Goal: Information Seeking & Learning: Learn about a topic

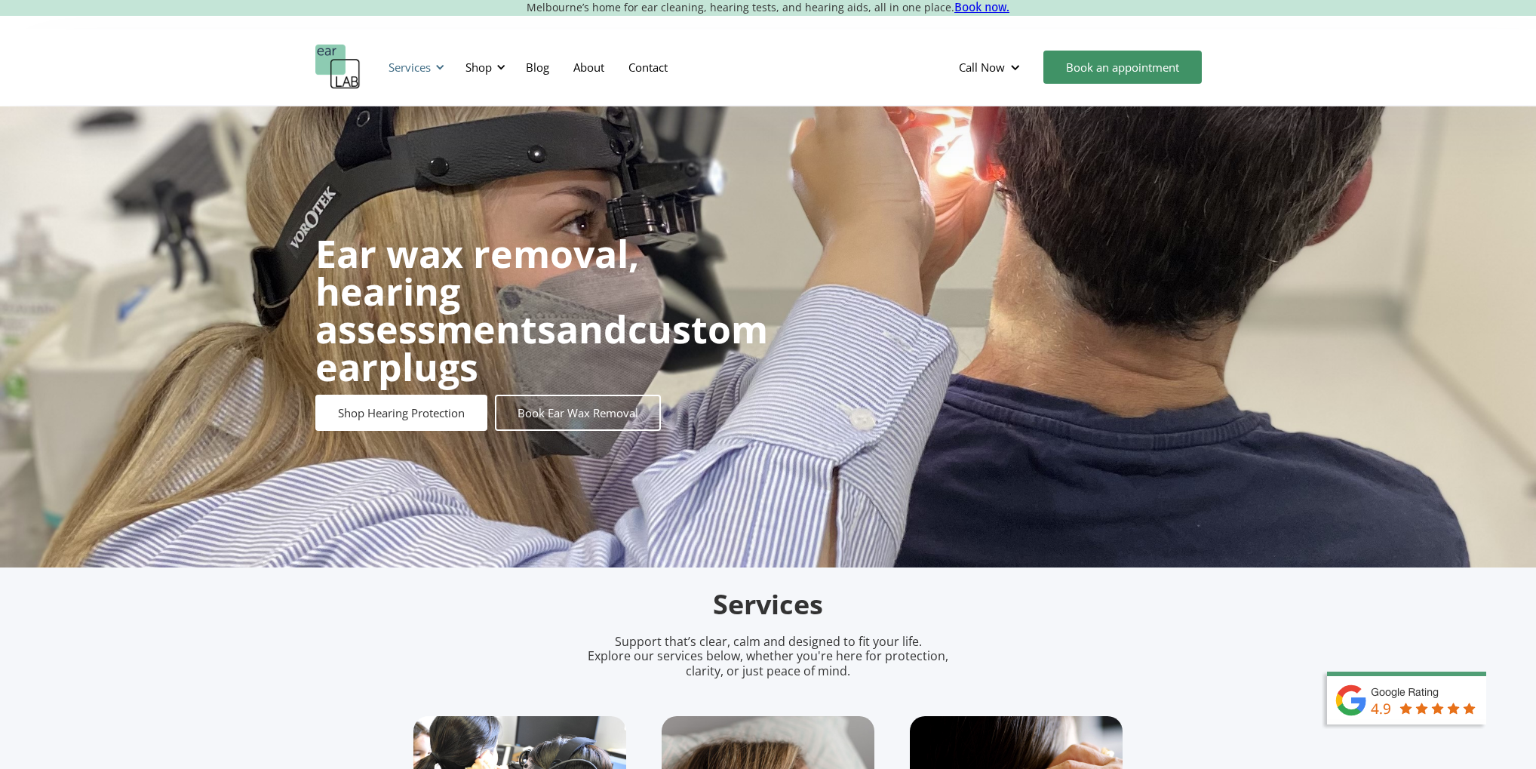
click at [426, 72] on div "Services" at bounding box center [410, 67] width 42 height 15
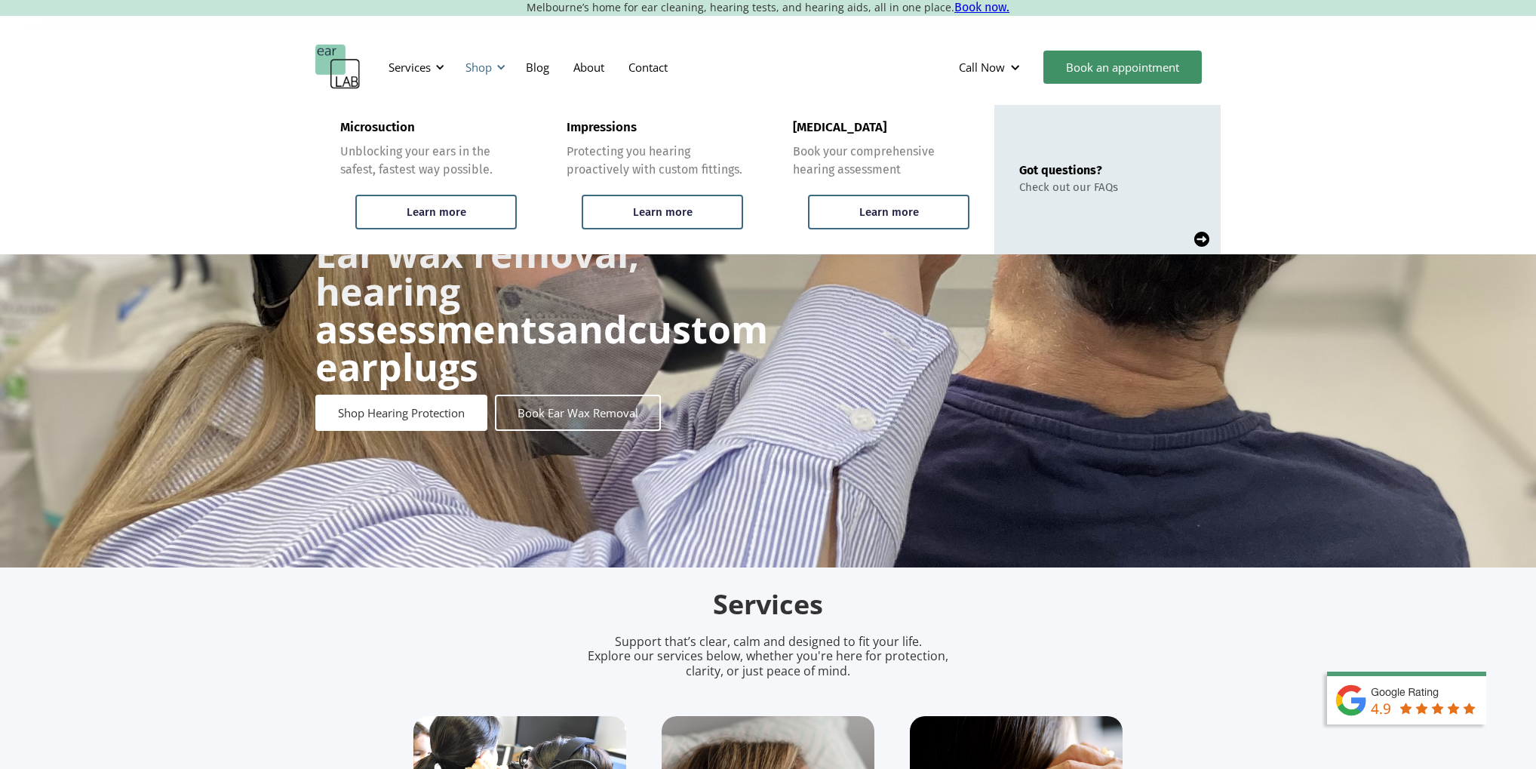
click at [493, 63] on div "Shop" at bounding box center [484, 67] width 54 height 45
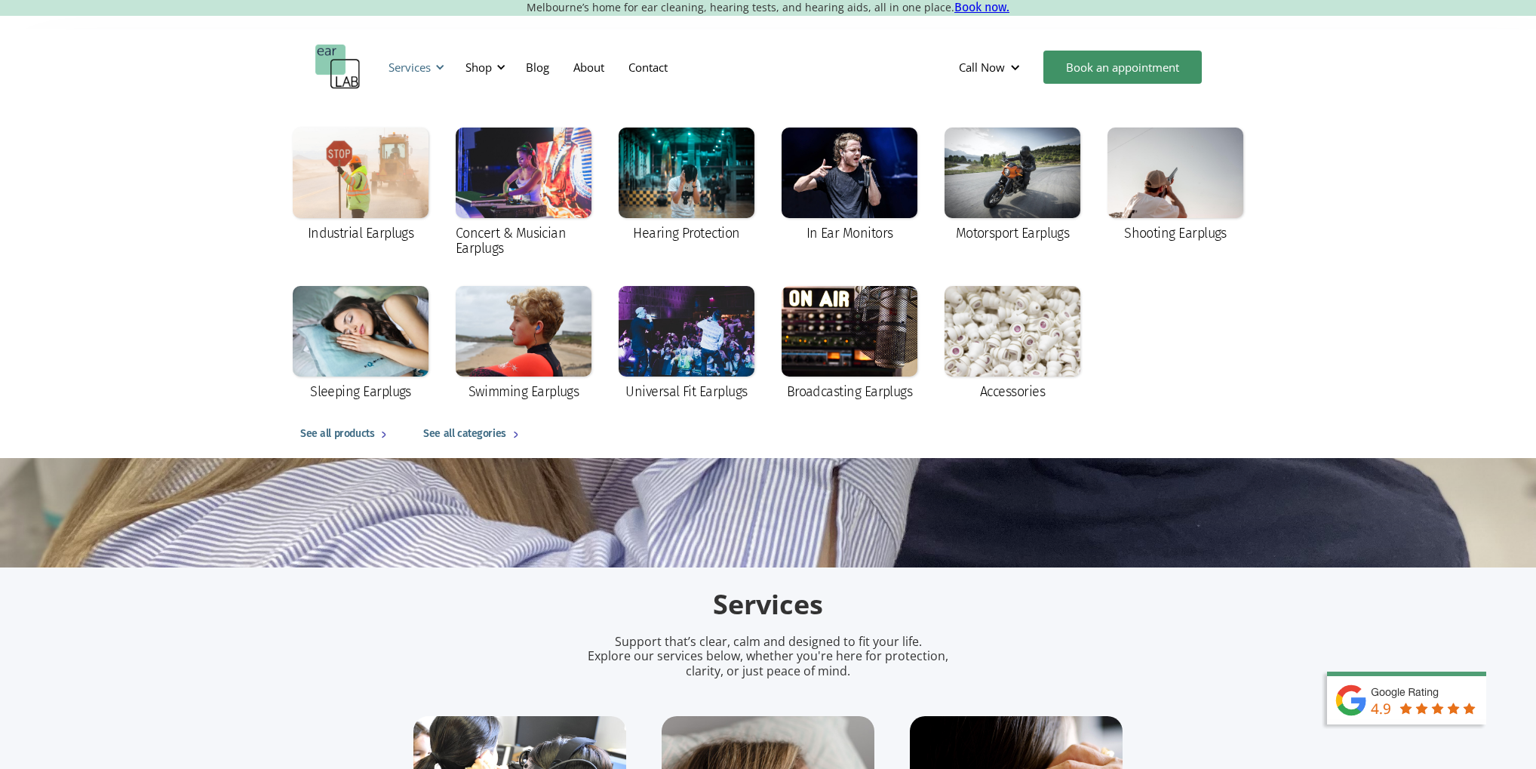
click at [406, 65] on div "Services" at bounding box center [410, 67] width 42 height 15
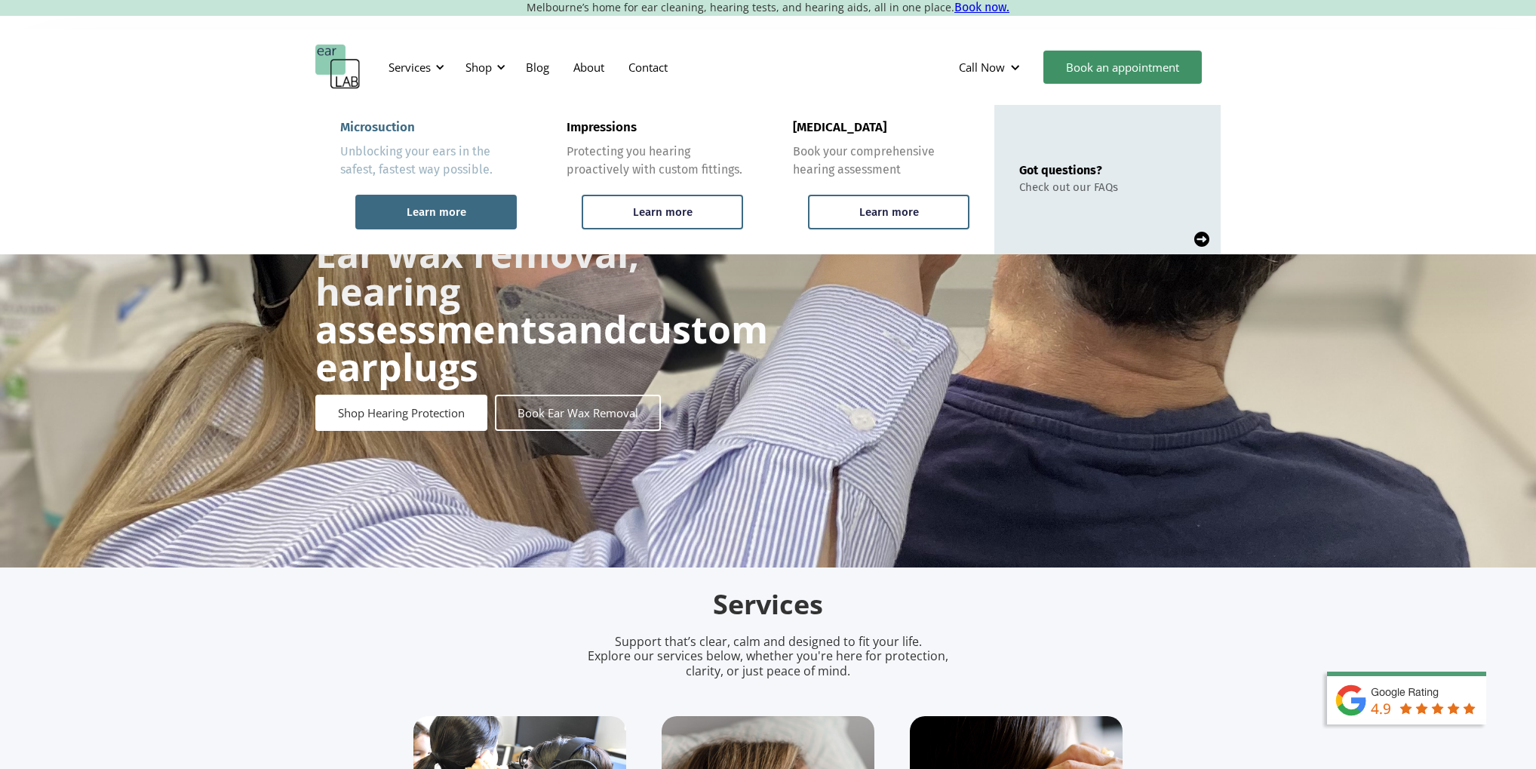
click at [420, 201] on div "Learn more" at bounding box center [435, 212] width 161 height 35
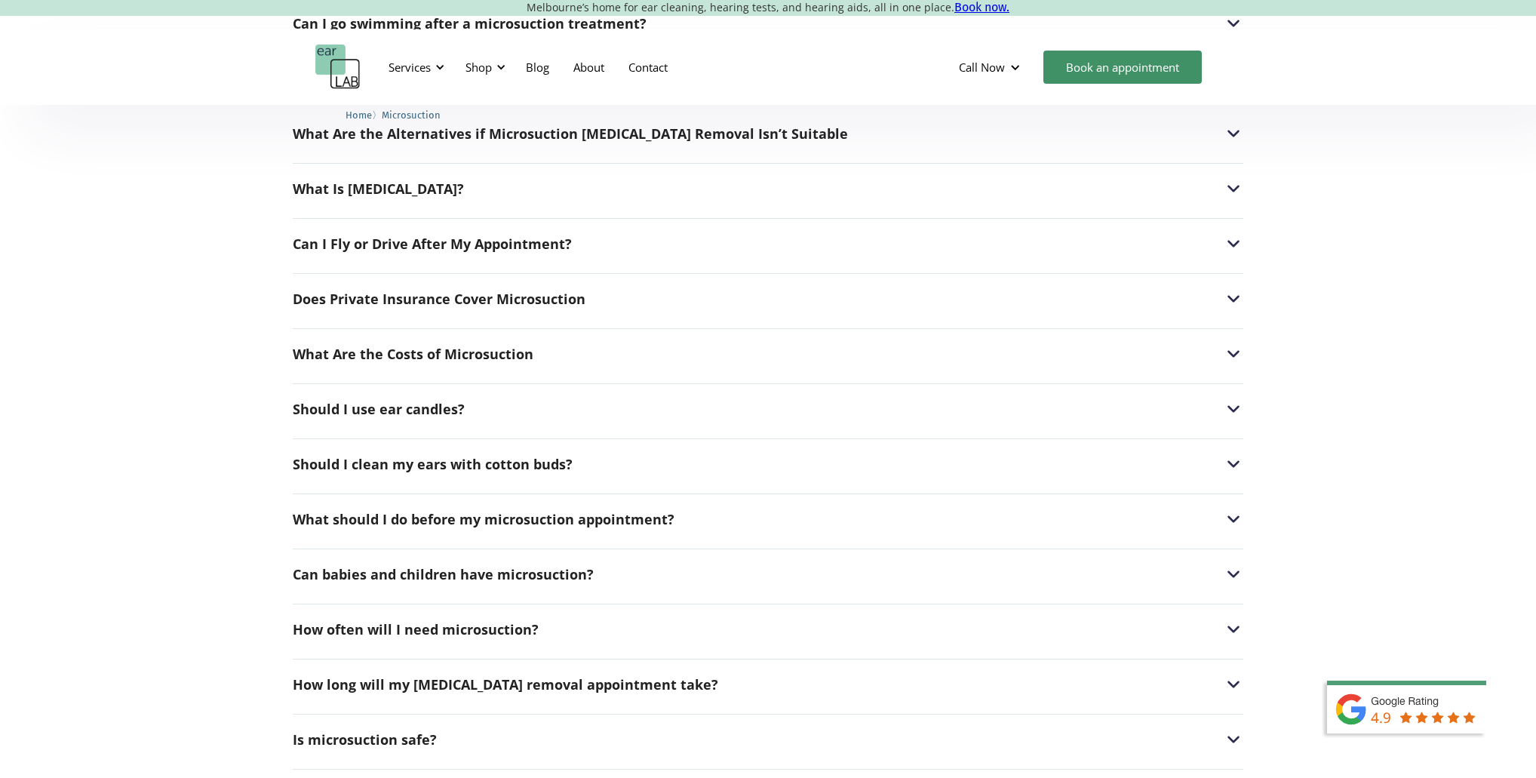
scroll to position [3912, 0]
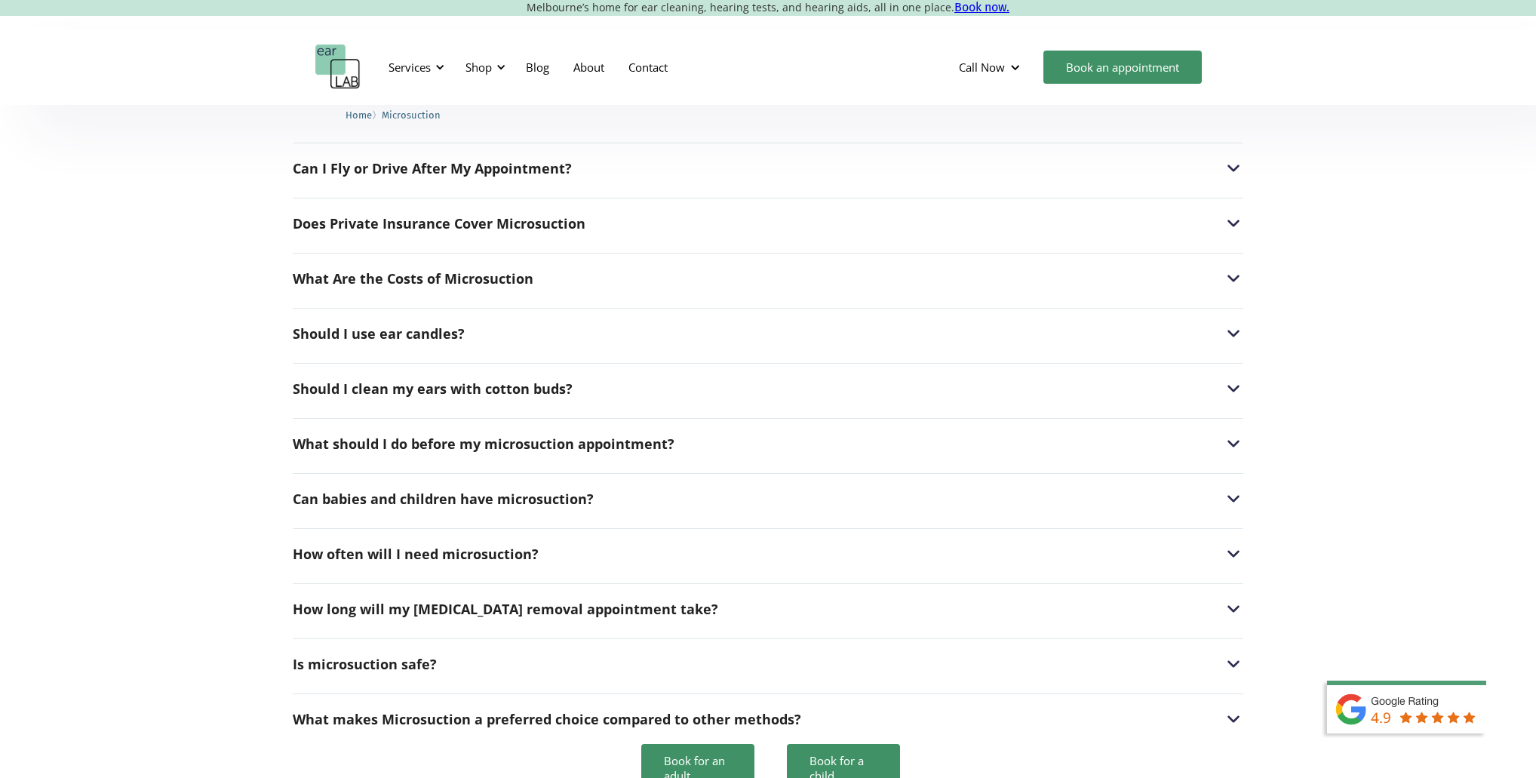
click at [295, 207] on div "Does Private Insurance Cover Microsuction Most health insurance plans only cove…" at bounding box center [768, 219] width 951 height 43
click at [303, 216] on div "Does Private Insurance Cover Microsuction" at bounding box center [439, 223] width 293 height 15
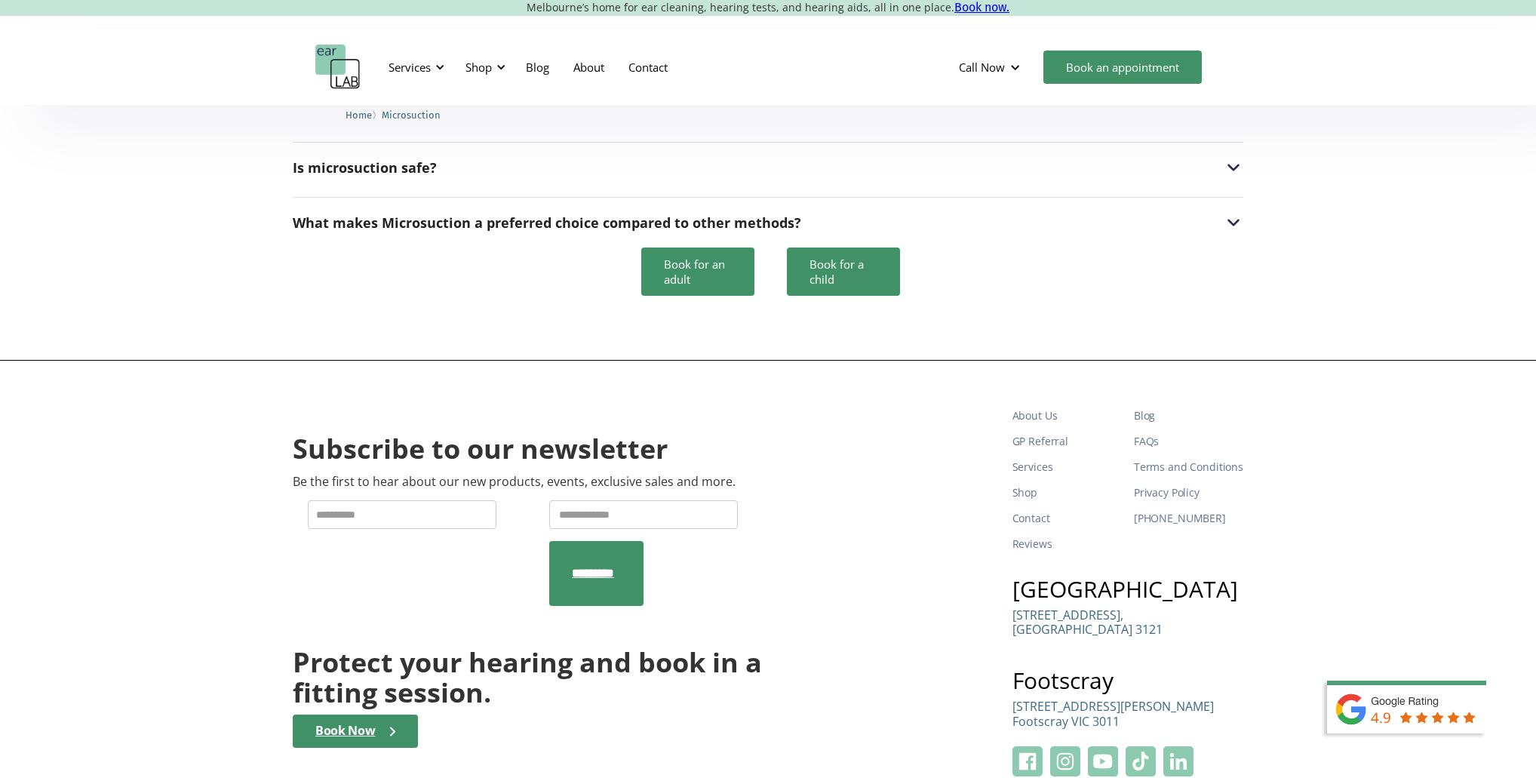
scroll to position [4530, 0]
